Goal: Browse casually: Explore the website without a specific task or goal

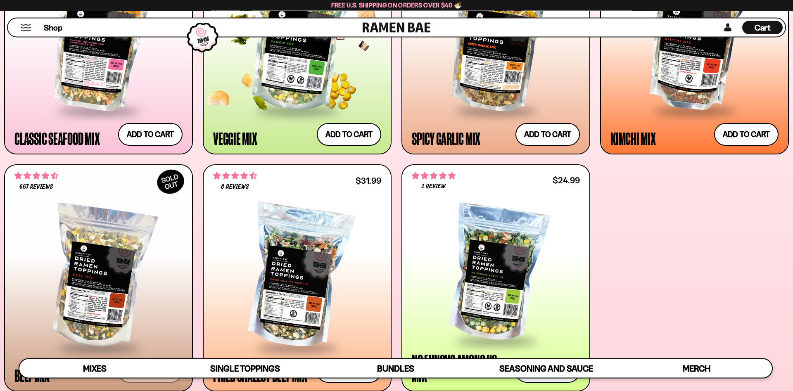
scroll to position [463, 0]
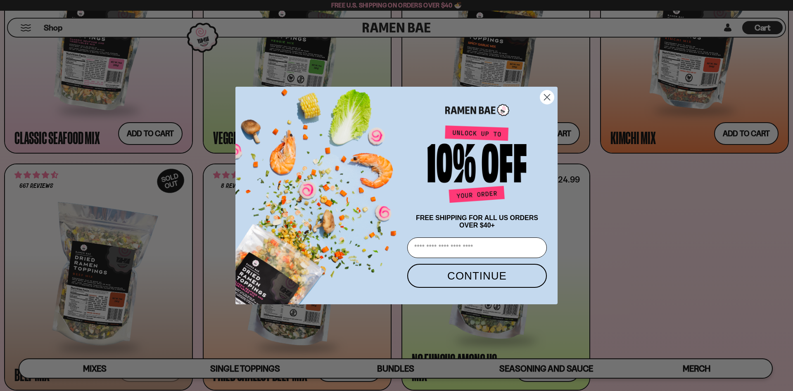
click at [550, 97] on circle "Close dialog" at bounding box center [547, 97] width 14 height 14
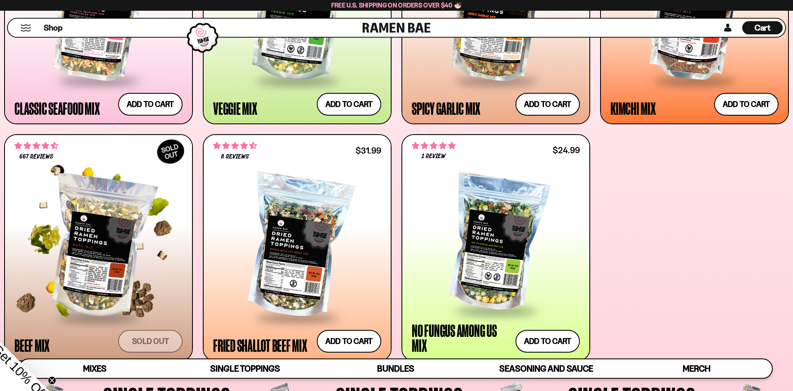
scroll to position [505, 0]
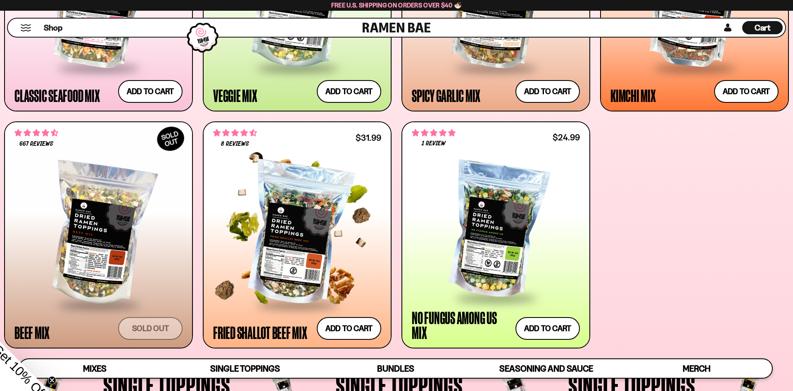
click at [287, 232] on div at bounding box center [297, 234] width 168 height 140
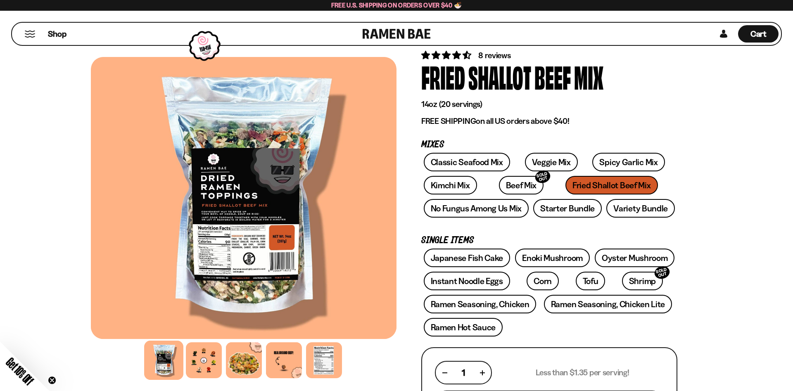
scroll to position [42, 0]
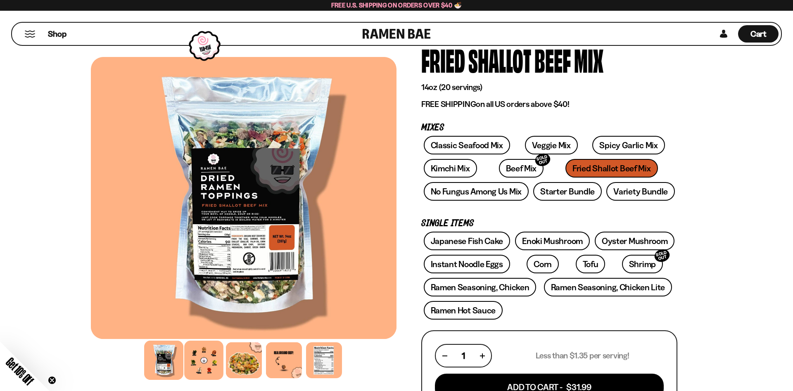
click at [211, 355] on div at bounding box center [203, 360] width 39 height 39
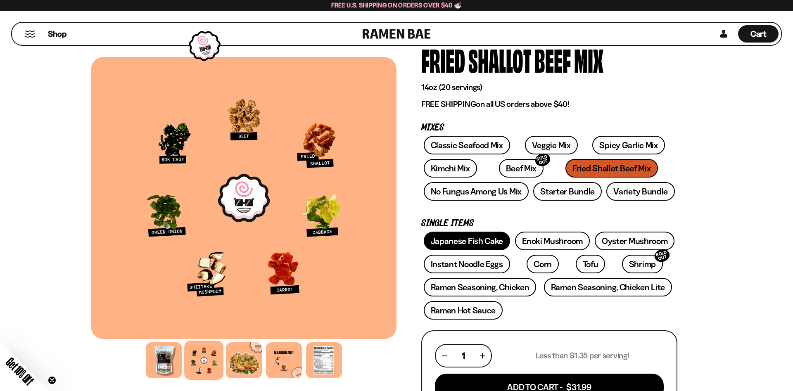
click at [490, 244] on link "Japanese Fish Cake" at bounding box center [467, 241] width 87 height 19
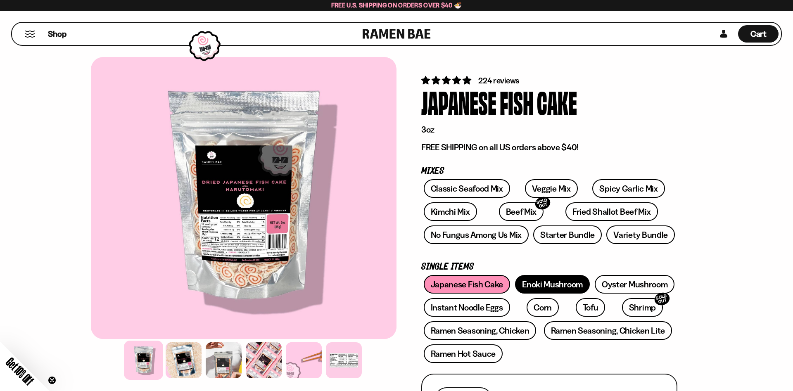
click at [565, 281] on link "Enoki Mushroom" at bounding box center [552, 284] width 75 height 19
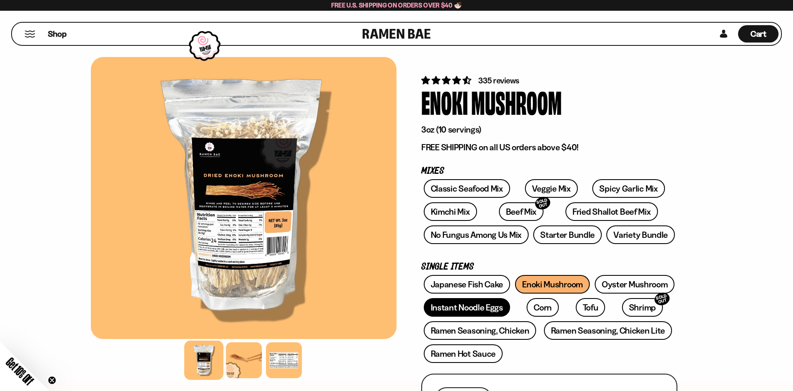
click at [490, 308] on link "Instant Noodle Eggs" at bounding box center [467, 307] width 86 height 19
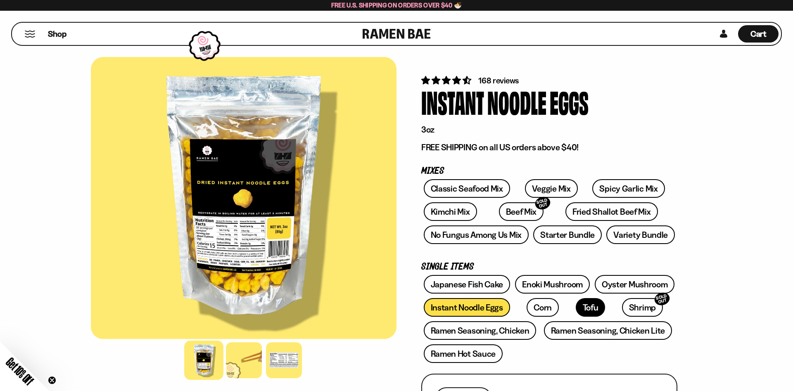
click at [575, 313] on link "Tofu" at bounding box center [590, 307] width 30 height 19
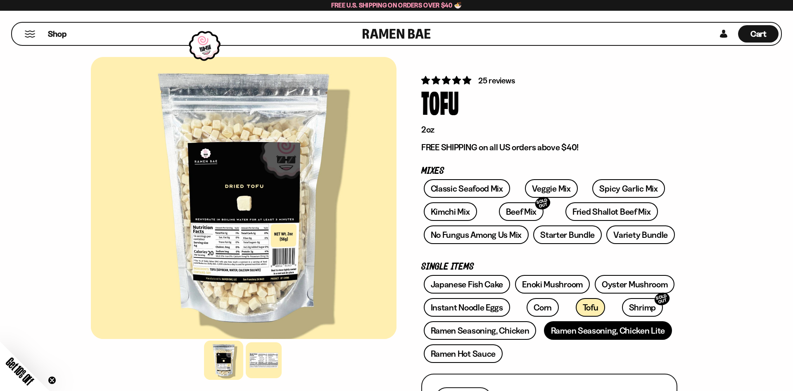
click at [590, 336] on link "Ramen Seasoning, Chicken Lite" at bounding box center [608, 330] width 128 height 19
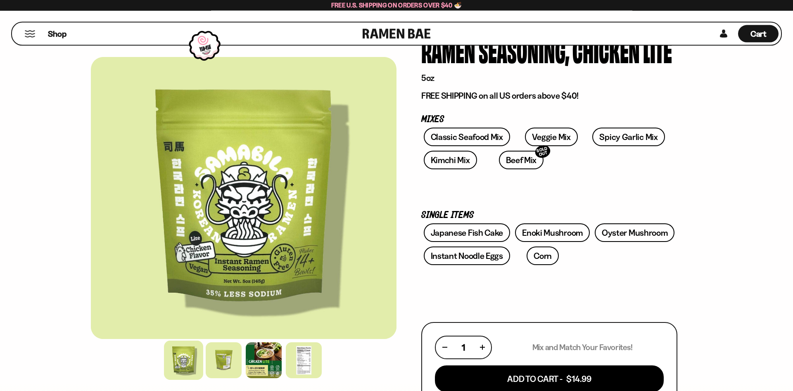
scroll to position [84, 0]
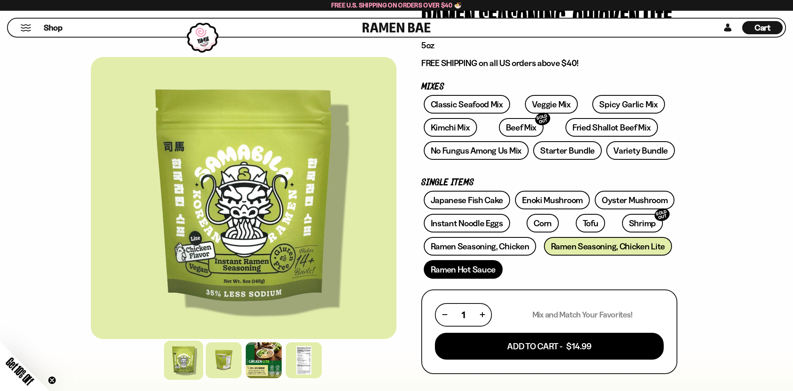
click at [490, 273] on link "Ramen Hot Sauce" at bounding box center [463, 269] width 79 height 19
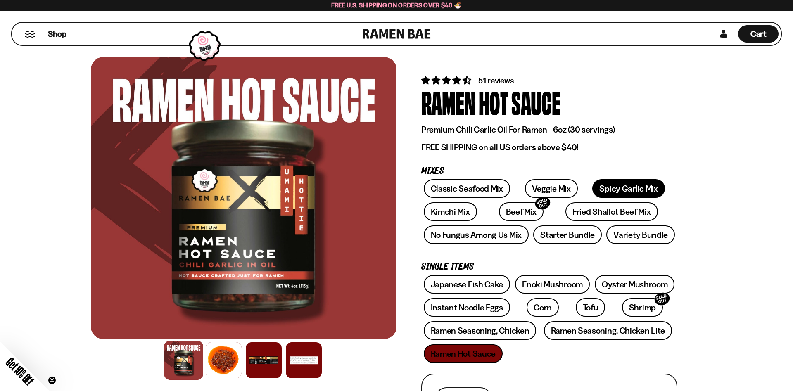
click at [592, 191] on link "Spicy Garlic Mix" at bounding box center [628, 188] width 72 height 19
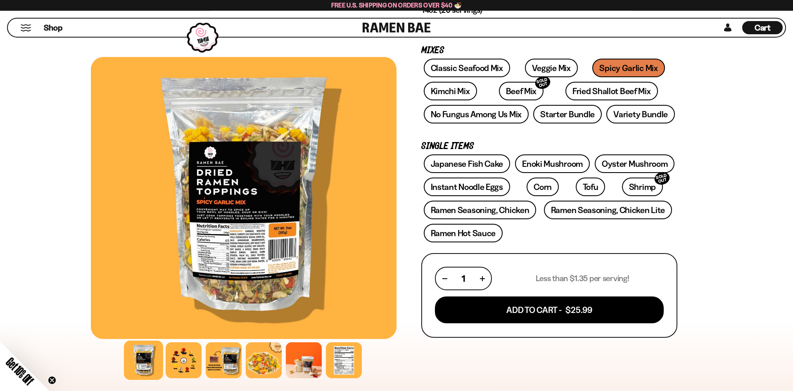
scroll to position [126, 0]
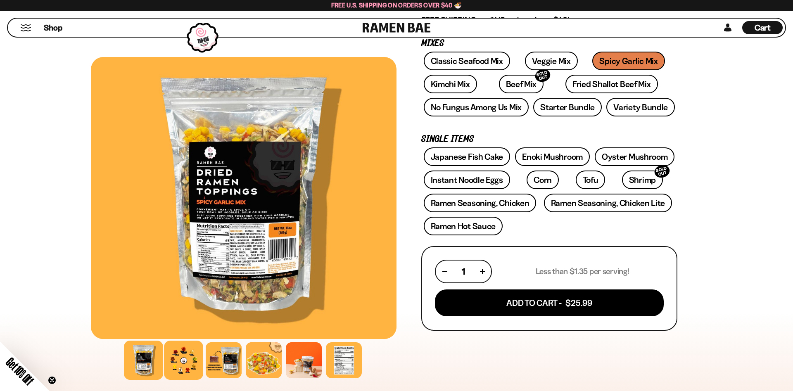
click at [180, 358] on div at bounding box center [183, 360] width 39 height 39
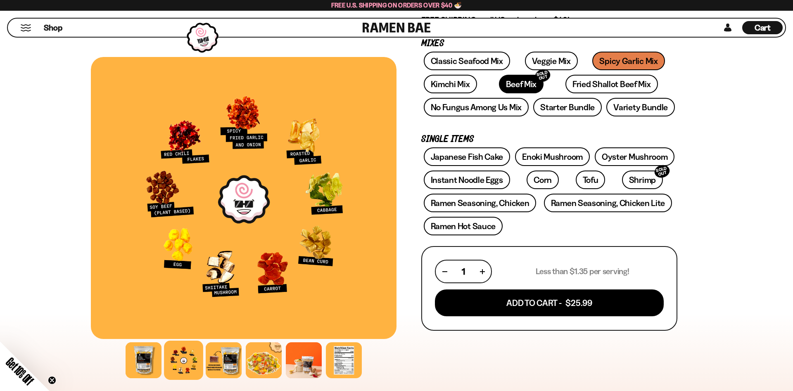
click at [513, 84] on link "Beef Mix SOLD OUT" at bounding box center [521, 84] width 45 height 19
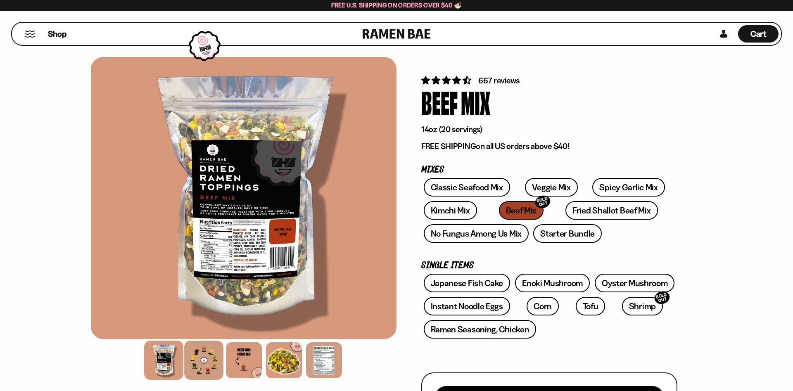
click at [200, 372] on div at bounding box center [203, 360] width 39 height 39
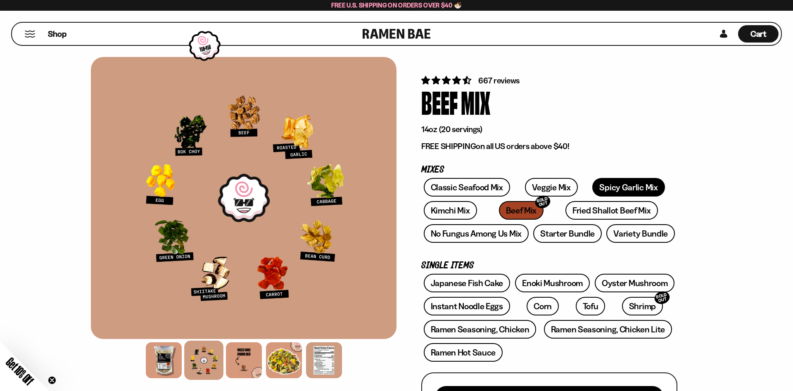
click at [592, 184] on link "Spicy Garlic Mix" at bounding box center [628, 187] width 72 height 19
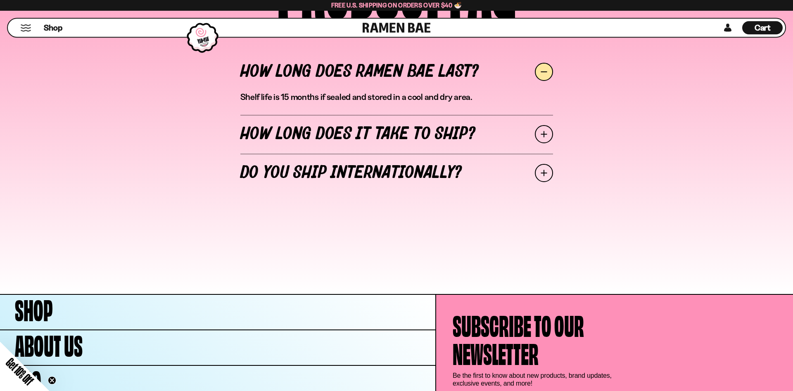
scroll to position [3927, 0]
